Goal: Find specific page/section

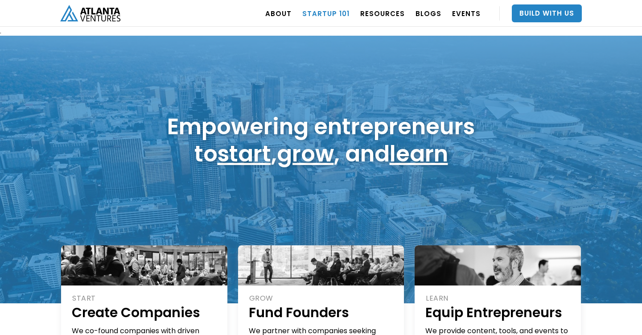
click at [326, 13] on link "Startup 101" at bounding box center [325, 13] width 47 height 25
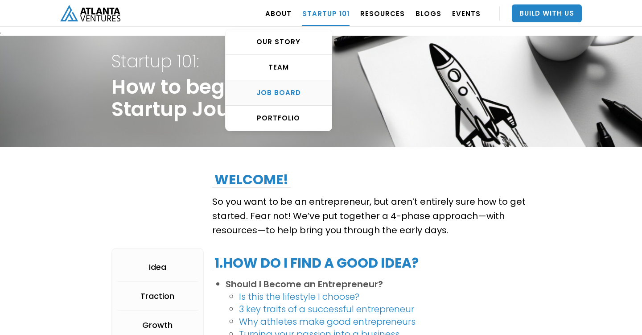
click at [301, 88] on div "Job Board" at bounding box center [279, 92] width 106 height 9
